Goal: Find specific page/section

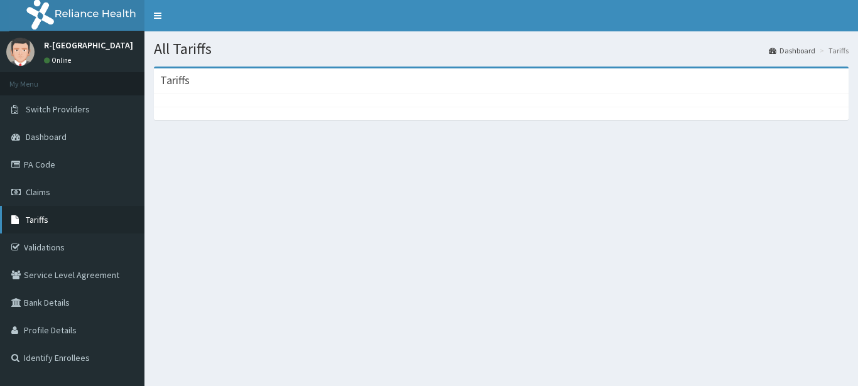
click at [60, 232] on link "Tariffs" at bounding box center [72, 220] width 144 height 28
click at [28, 220] on span "Tariffs" at bounding box center [37, 219] width 23 height 11
click at [194, 89] on div "Tariffs" at bounding box center [501, 81] width 695 height 26
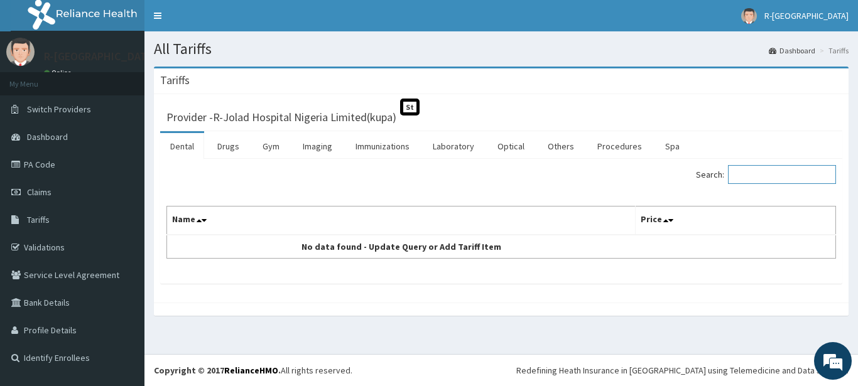
click at [769, 178] on input "Search:" at bounding box center [782, 174] width 108 height 19
type input "afb"
click at [446, 152] on link "Laboratory" at bounding box center [454, 146] width 62 height 26
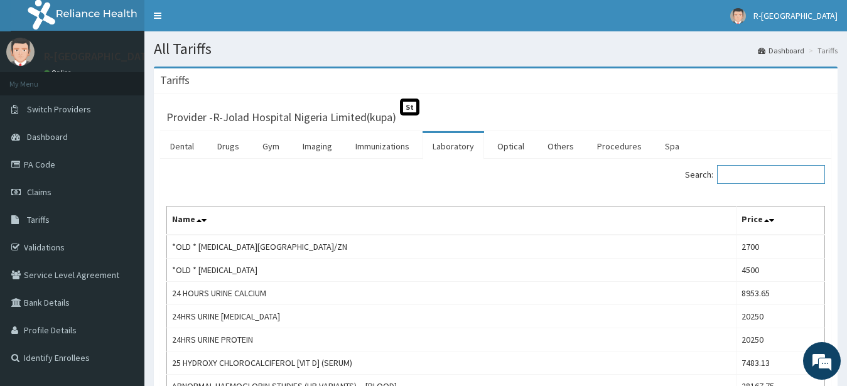
click at [769, 177] on input "Search:" at bounding box center [771, 174] width 108 height 19
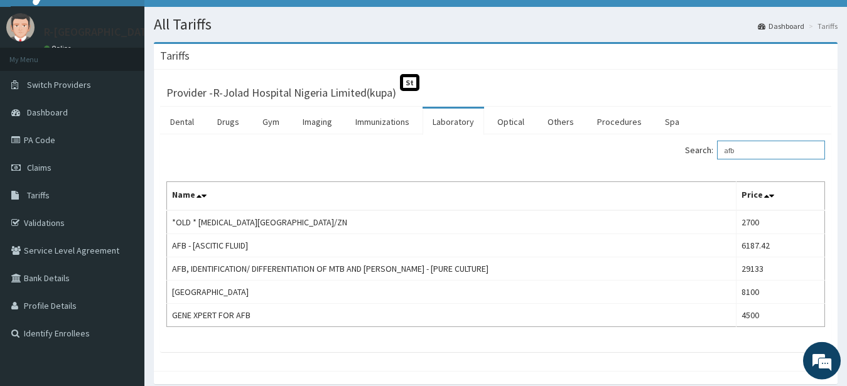
scroll to position [64, 0]
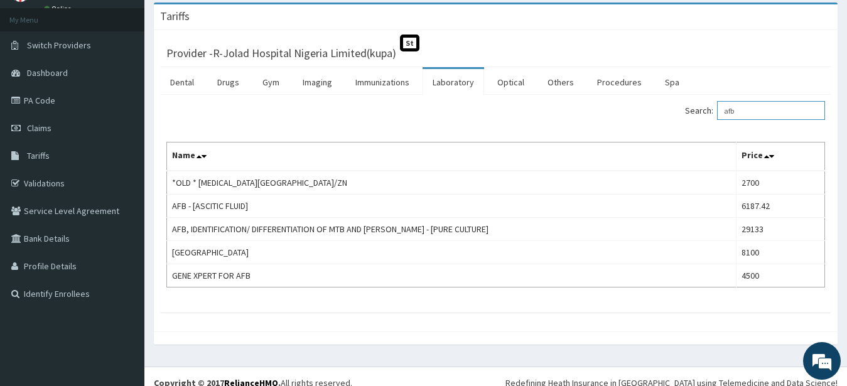
type input "afb"
